Goal: Information Seeking & Learning: Learn about a topic

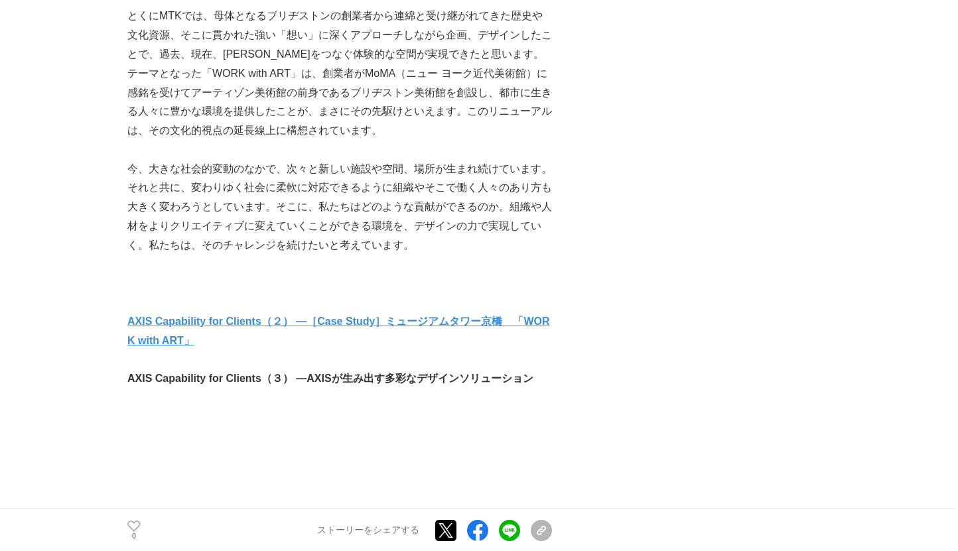
scroll to position [7673, 0]
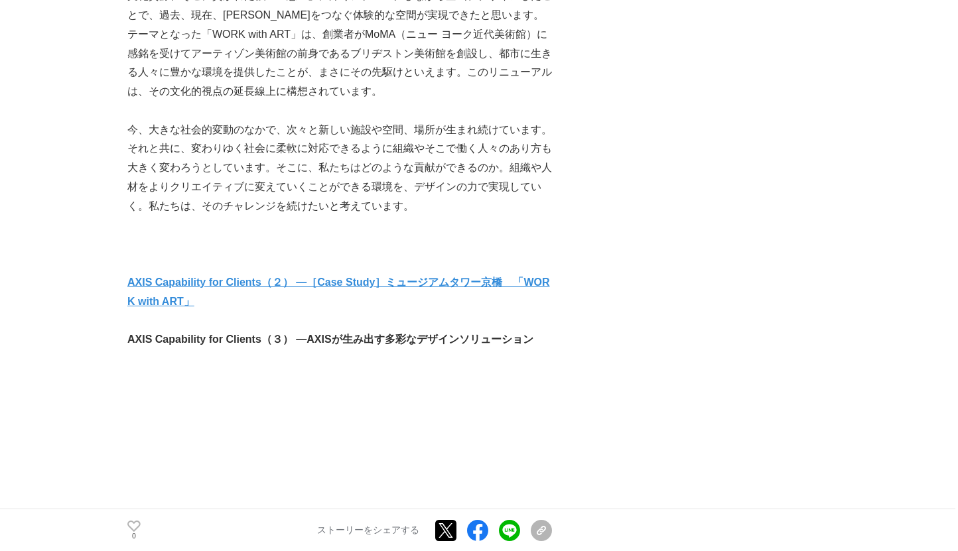
click at [182, 277] on strong "AXIS Capability for Clients（２） —［Case Study］ミュージアムタワー京橋　「WORK with ART」" at bounding box center [338, 292] width 423 height 31
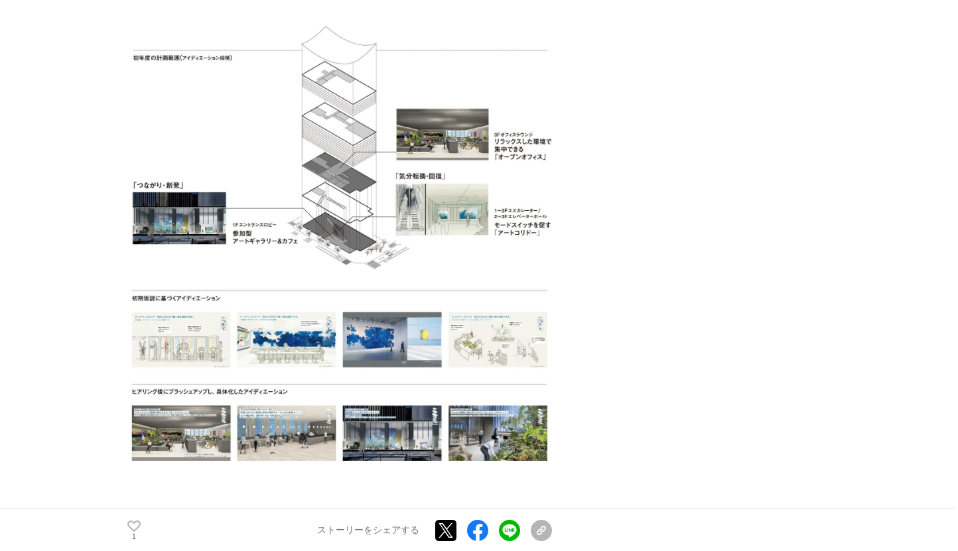
scroll to position [3256, 0]
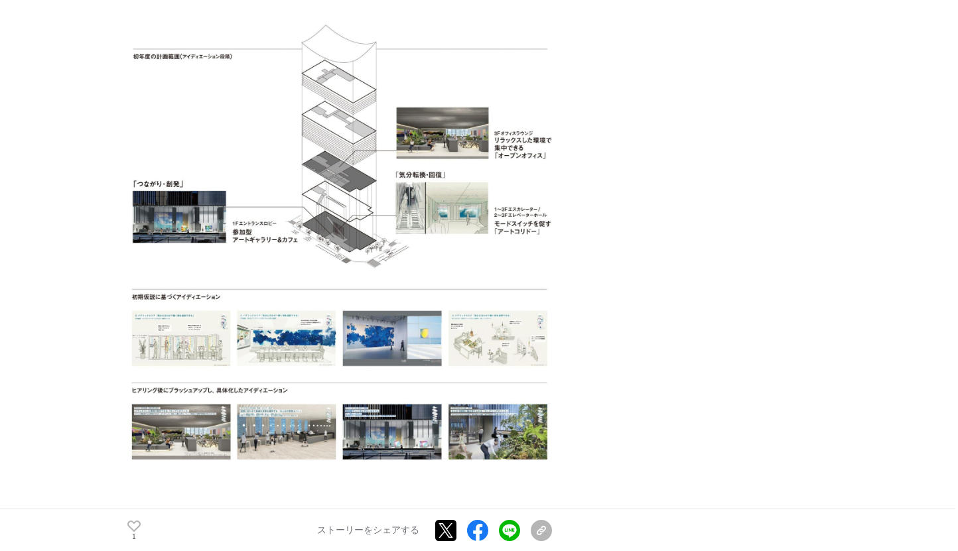
click at [167, 189] on img at bounding box center [339, 242] width 425 height 435
click at [165, 291] on img at bounding box center [339, 242] width 425 height 435
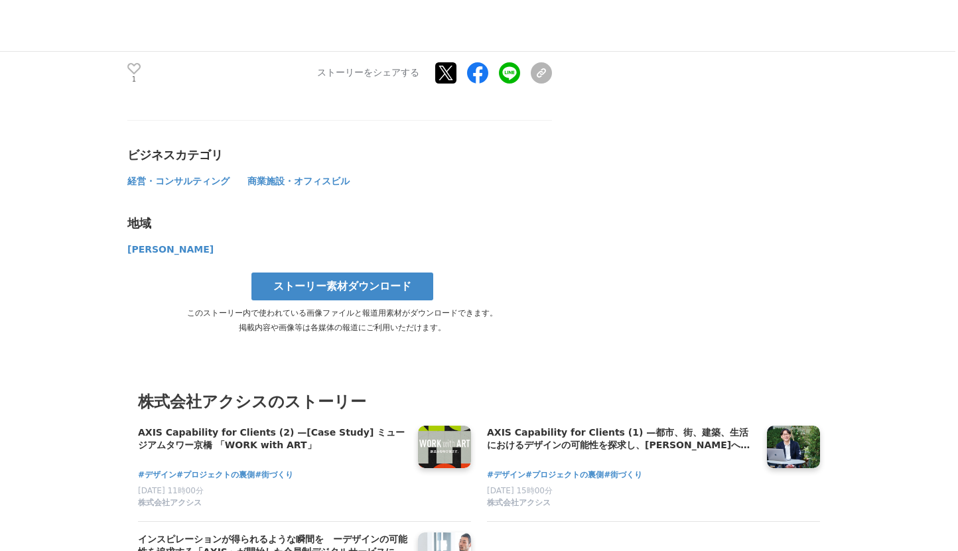
scroll to position [8121, 0]
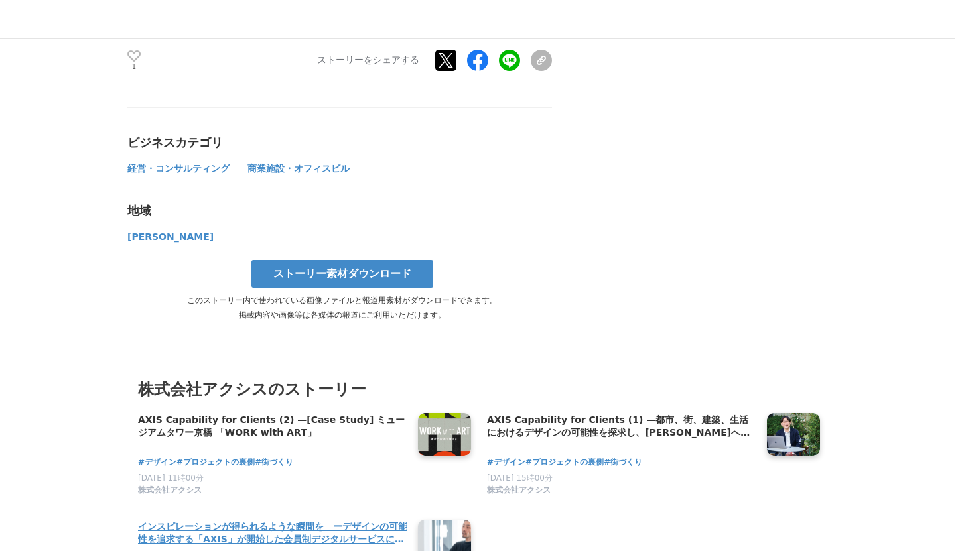
click at [230, 520] on h4 "インスピレーションが得られるような瞬間を　ーデザインの可能性を追求する「AXIS」が開始した会員制デジタルサービスに込めた想いー" at bounding box center [272, 533] width 269 height 27
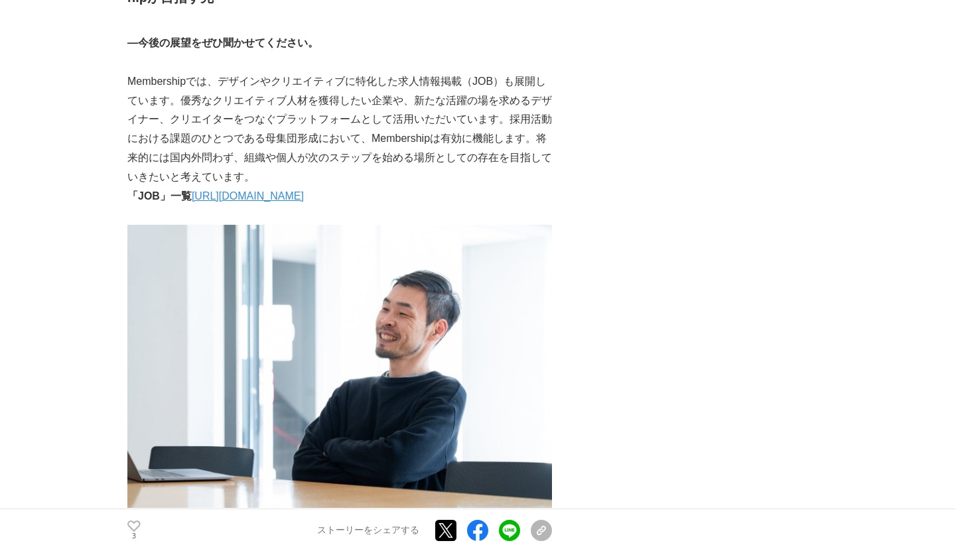
scroll to position [5135, 0]
click at [259, 190] on link "[URL][DOMAIN_NAME]" at bounding box center [248, 195] width 112 height 11
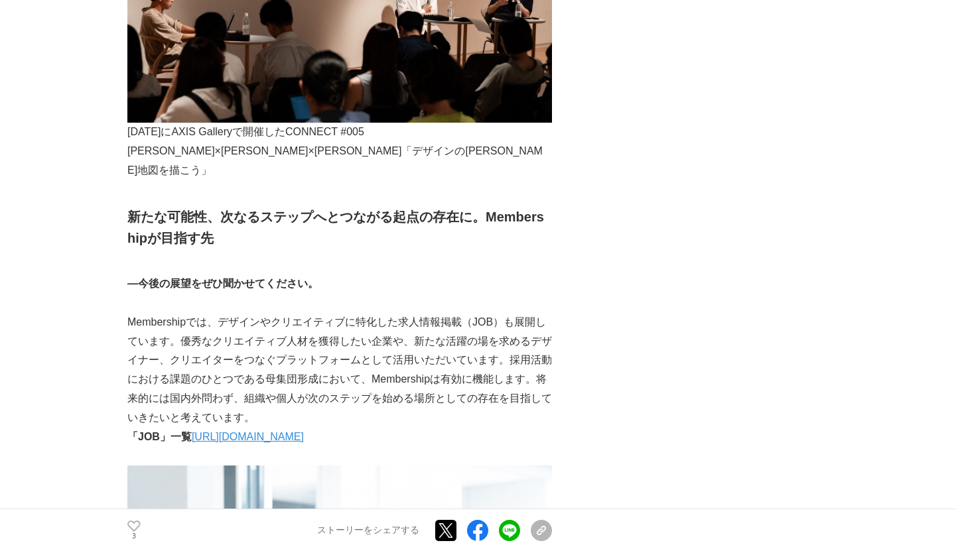
scroll to position [4862, 0]
